Goal: Communication & Community: Answer question/provide support

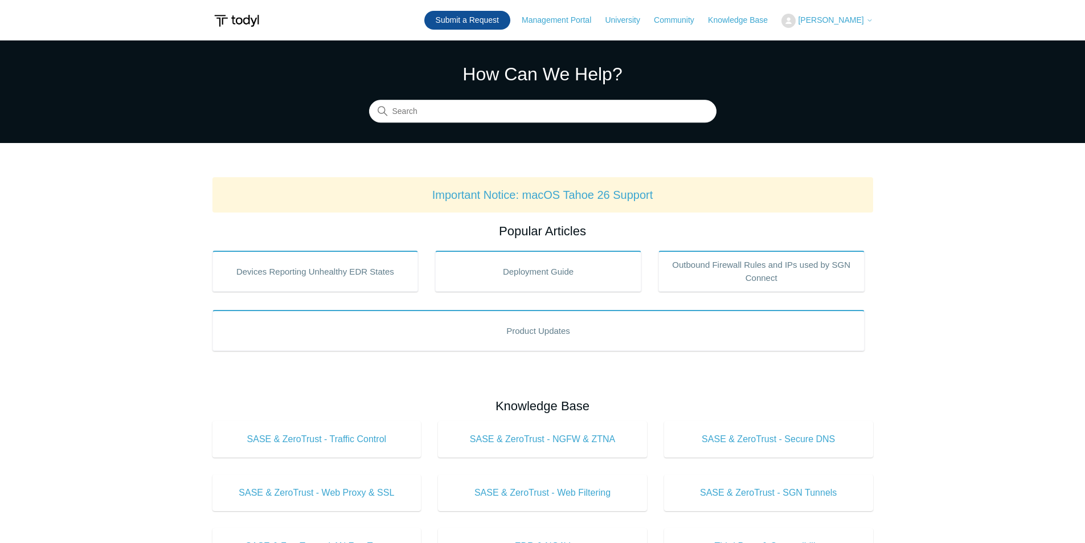
click at [510, 22] on link "Submit a Request" at bounding box center [467, 20] width 86 height 19
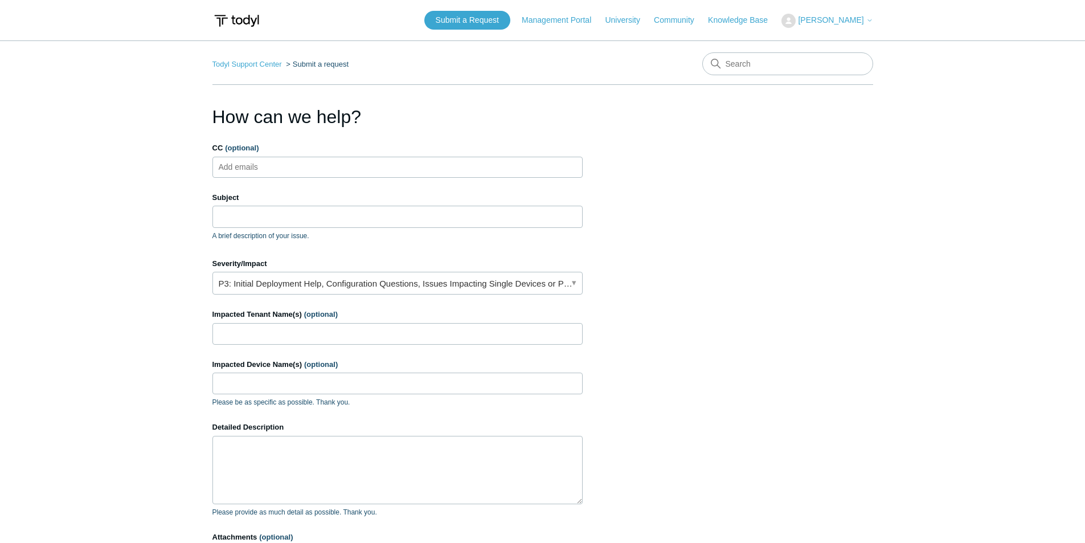
click at [859, 26] on button "[PERSON_NAME]" at bounding box center [826, 21] width 91 height 14
click at [851, 39] on link "My Support Requests" at bounding box center [837, 45] width 111 height 20
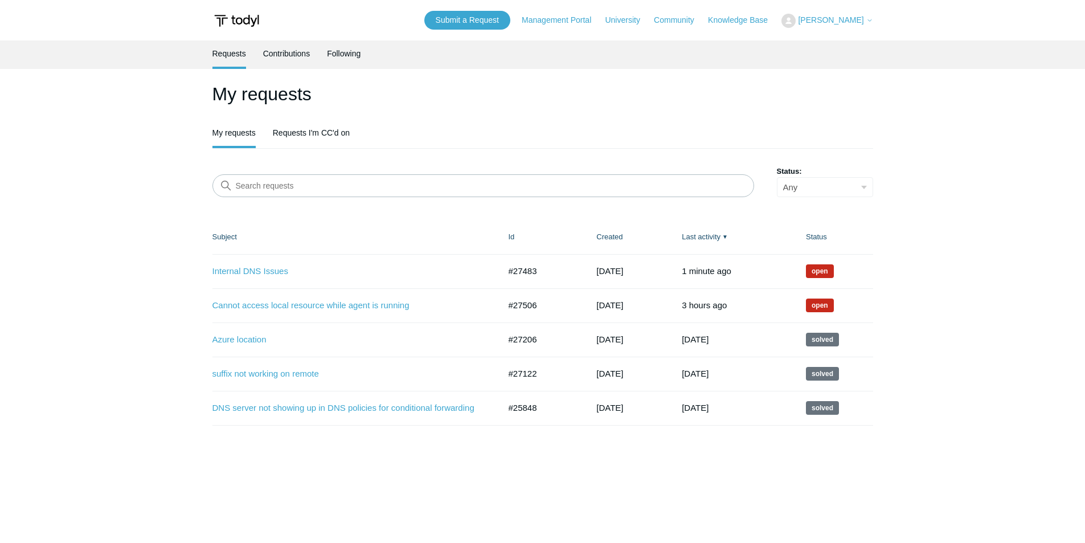
click at [233, 278] on td "Internal DNS Issues #27483 [DATE] Open" at bounding box center [354, 271] width 285 height 34
click at [240, 274] on link "Internal DNS Issues" at bounding box center [347, 271] width 270 height 13
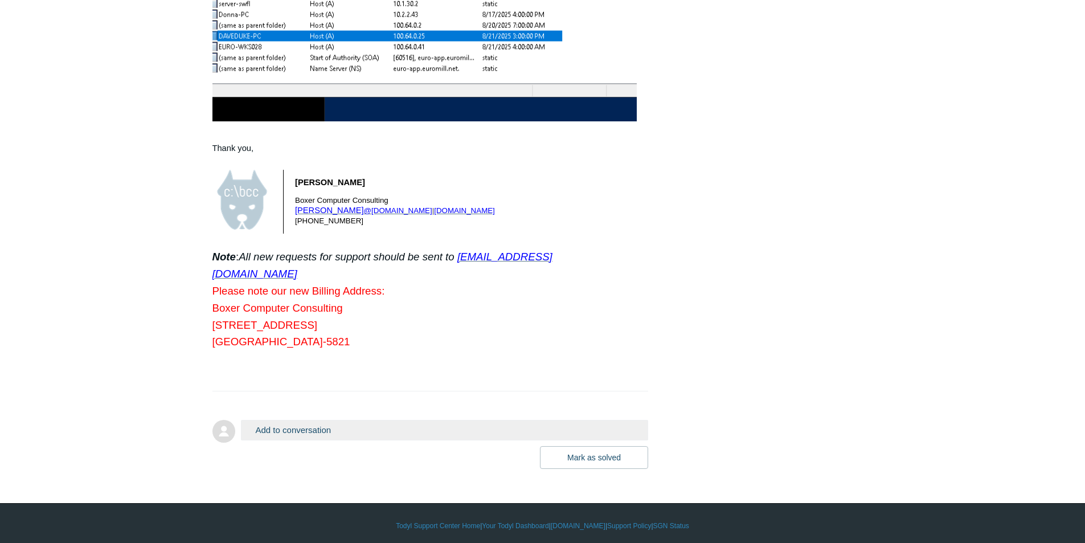
scroll to position [3366, 0]
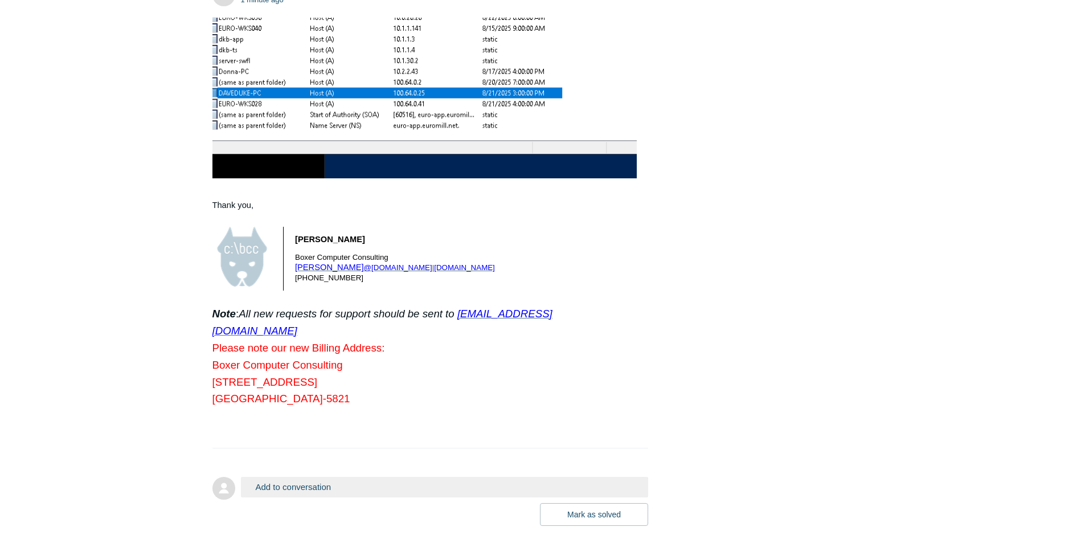
click at [260, 480] on button "Add to conversation" at bounding box center [445, 487] width 408 height 20
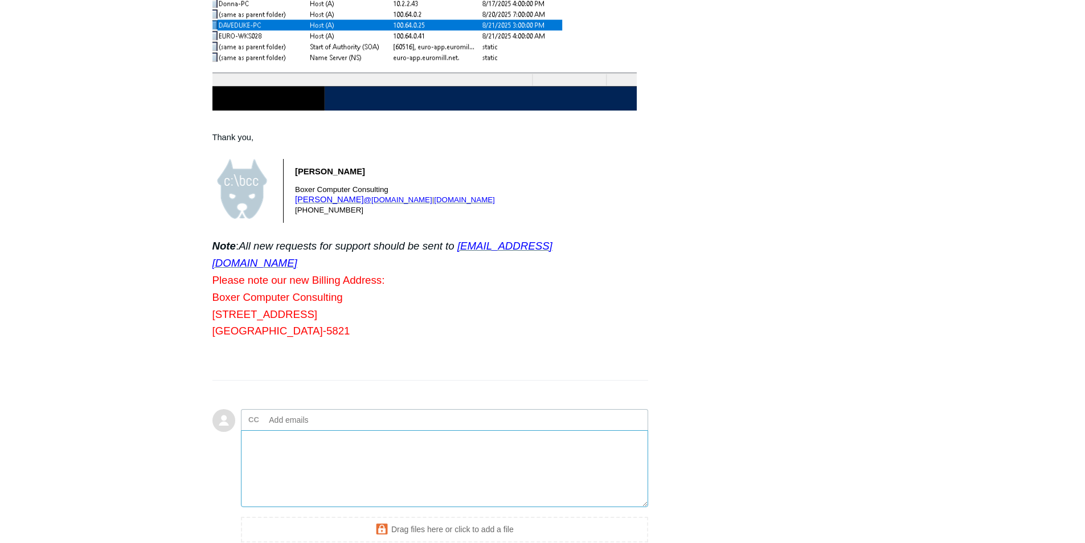
scroll to position [3547, 0]
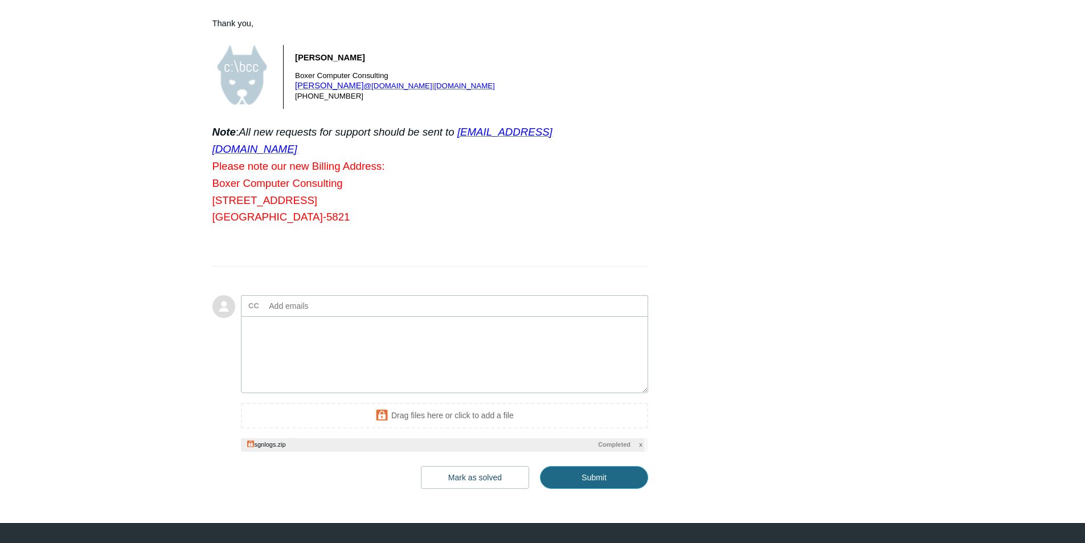
click at [577, 470] on input "Submit" at bounding box center [594, 477] width 108 height 23
type textarea "This ticket includes a secure attachment. Use this link to access the attached …"
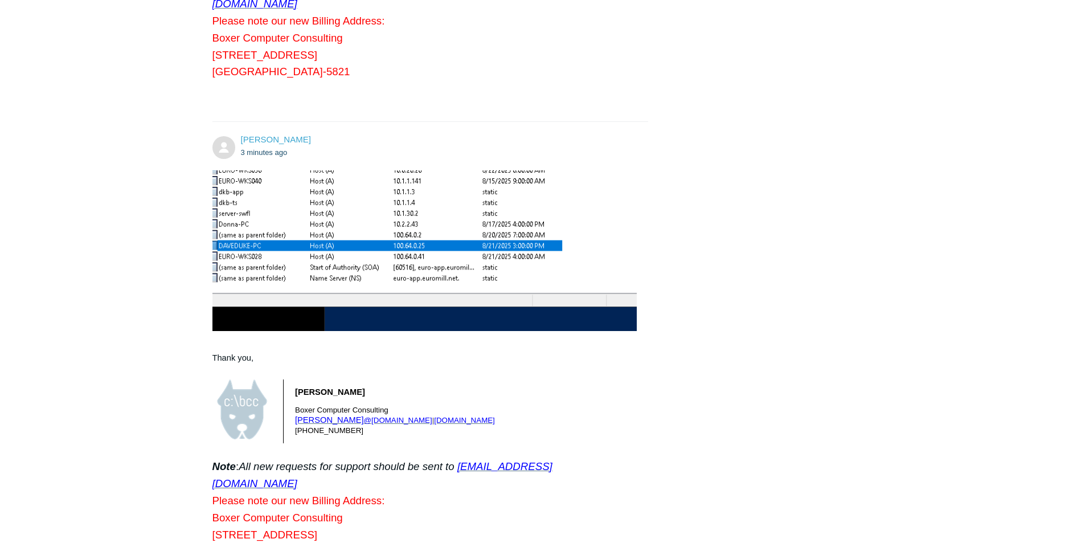
scroll to position [3156, 0]
